Goal: Transaction & Acquisition: Subscribe to service/newsletter

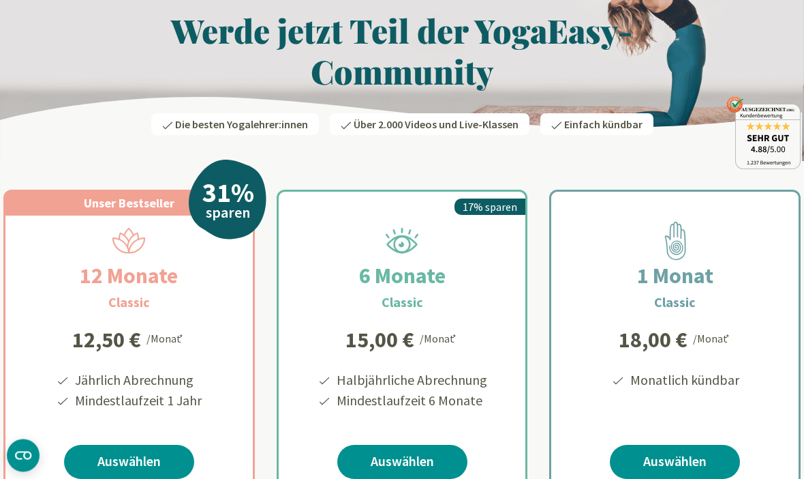
scroll to position [85, 0]
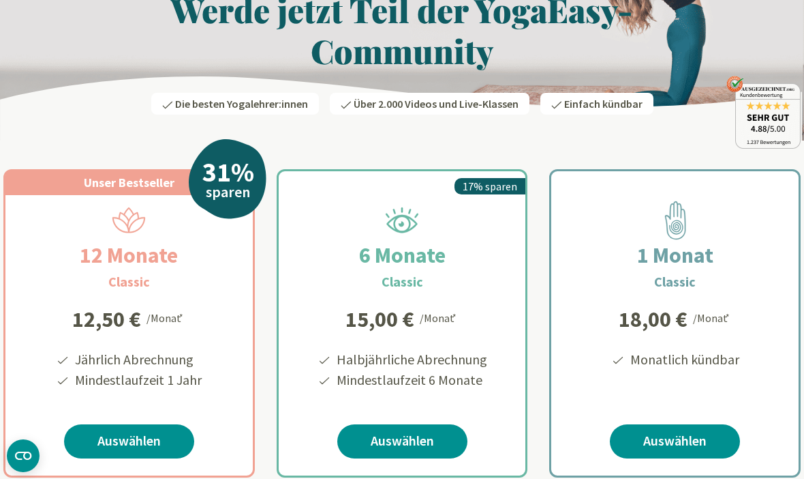
click at [208, 373] on div "12 Monate Classic Jährlich Abrechnung Mindestlaufzeit 1 Jahr 12,50 € /Monat * 1…" at bounding box center [128, 347] width 247 height 304
click at [146, 444] on link "Auswählen" at bounding box center [129, 441] width 130 height 34
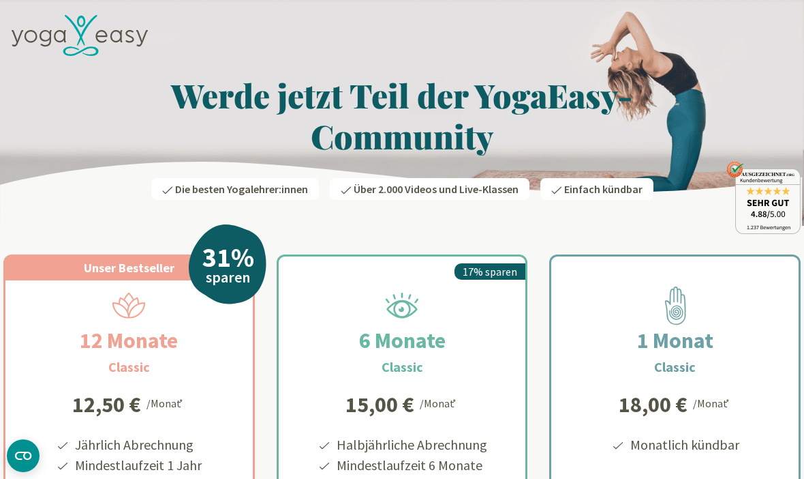
click at [83, 32] on icon at bounding box center [87, 30] width 20 height 31
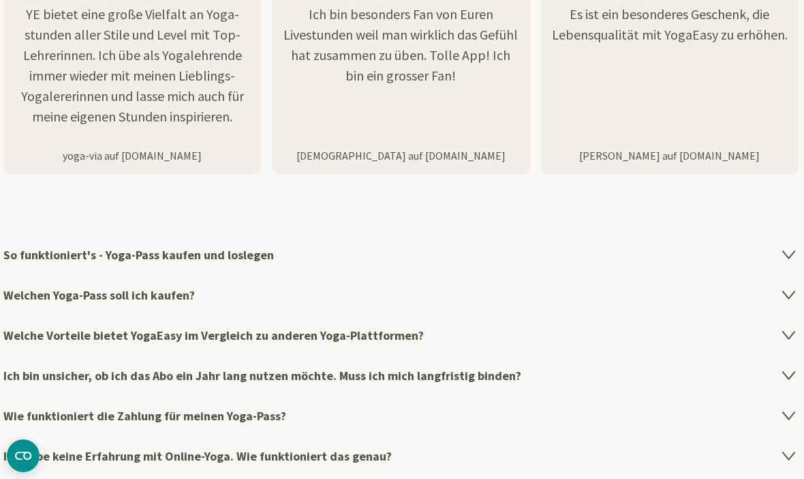
scroll to position [2093, 0]
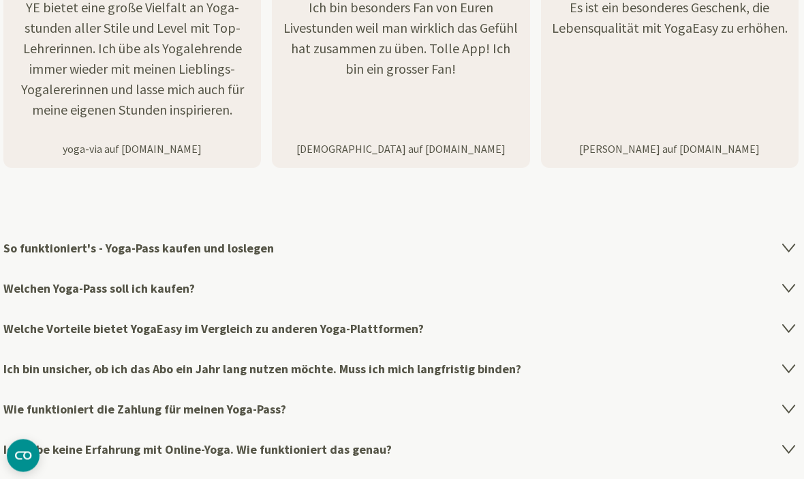
click at [784, 284] on icon at bounding box center [789, 287] width 16 height 16
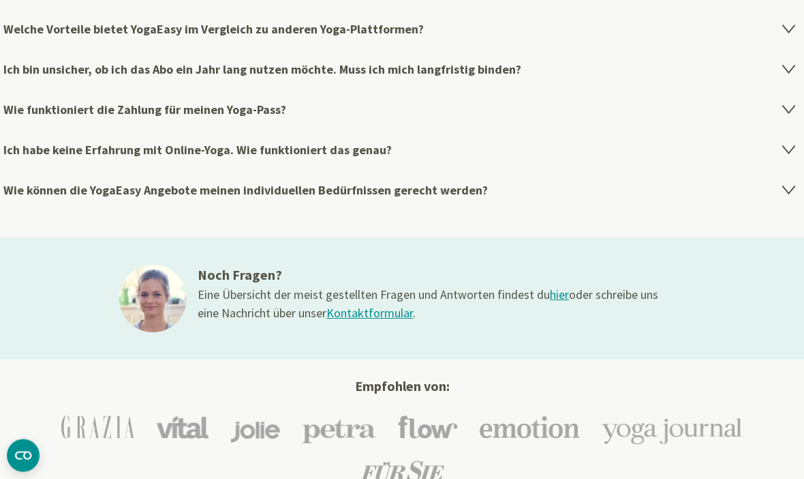
scroll to position [2759, 0]
click at [553, 291] on link "hier" at bounding box center [559, 294] width 19 height 16
